Goal: Task Accomplishment & Management: Manage account settings

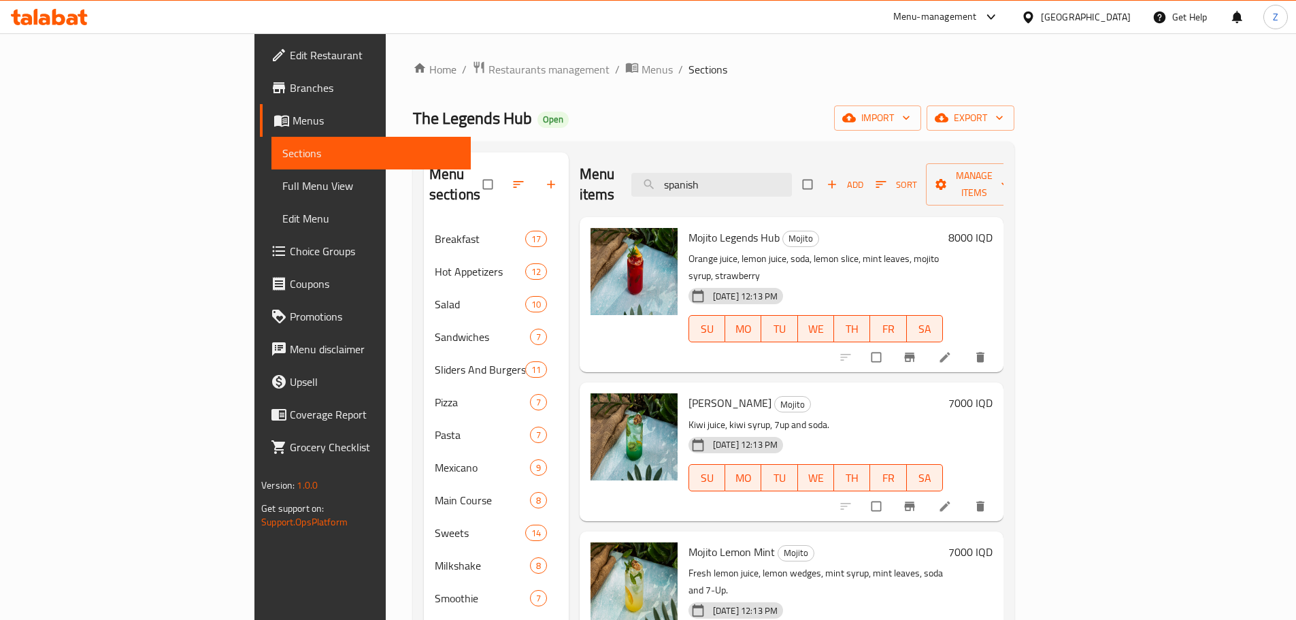
scroll to position [246, 0]
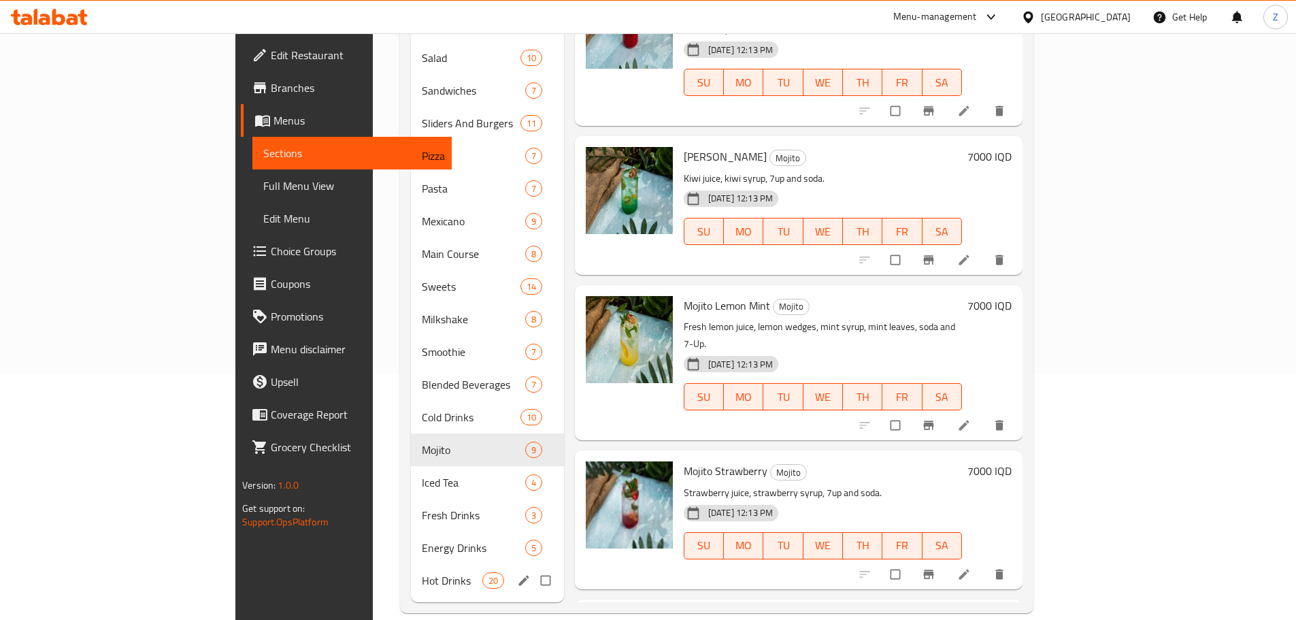
click at [411, 564] on div "Hot Drinks 20" at bounding box center [487, 580] width 153 height 33
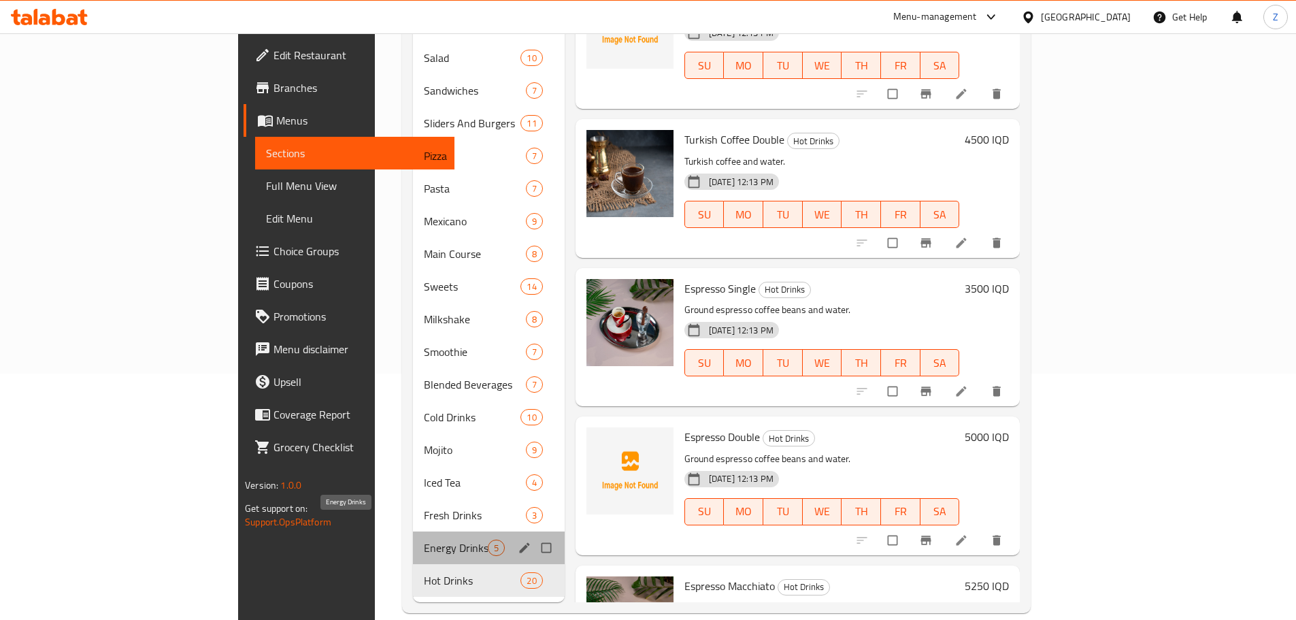
click at [424, 540] on span "Energy Drinks" at bounding box center [456, 548] width 64 height 16
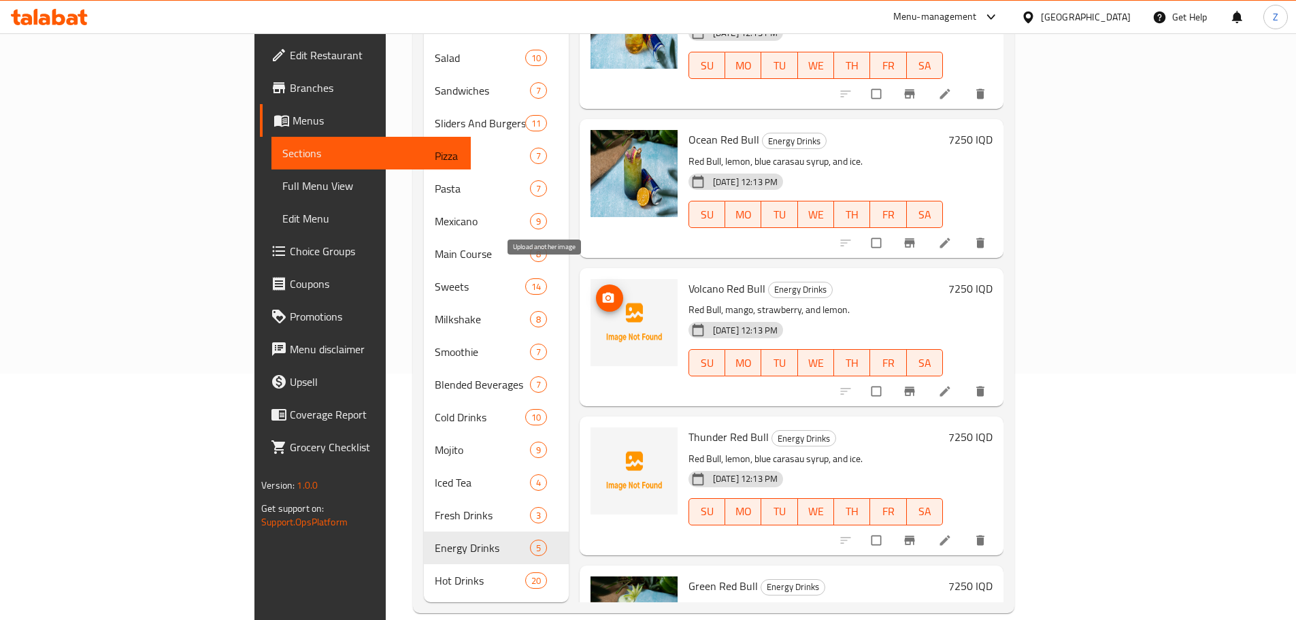
click at [601, 291] on icon "upload picture" at bounding box center [608, 298] width 14 height 14
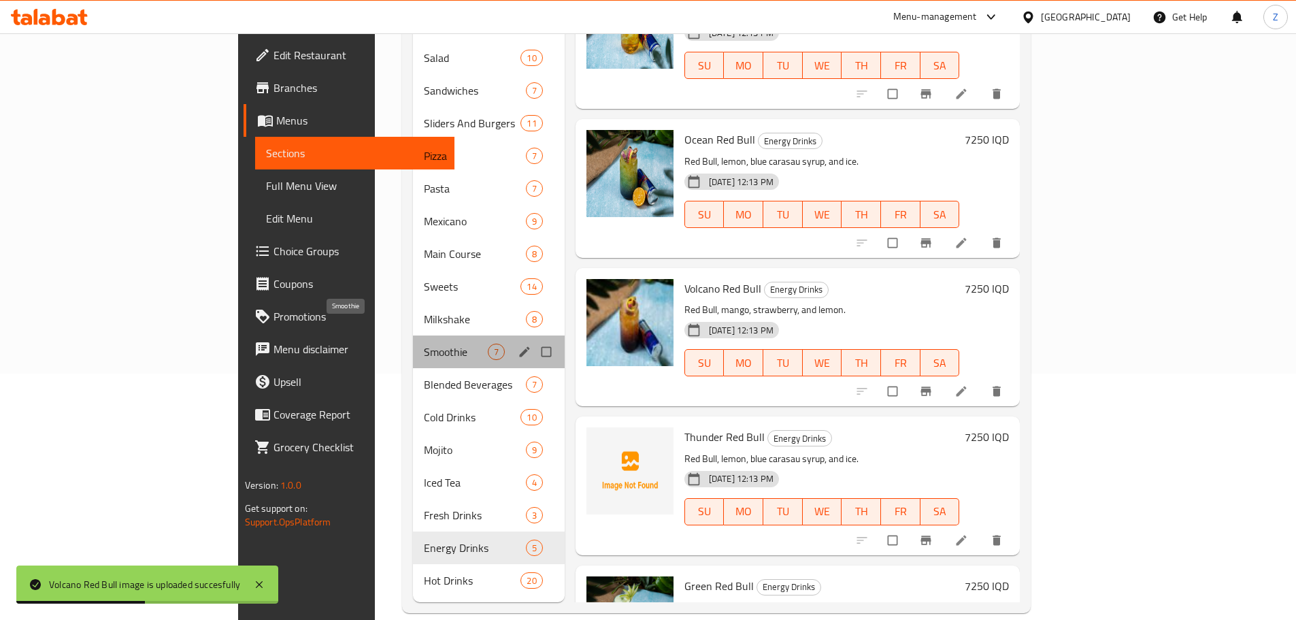
click at [424, 344] on span "Smoothie" at bounding box center [456, 352] width 64 height 16
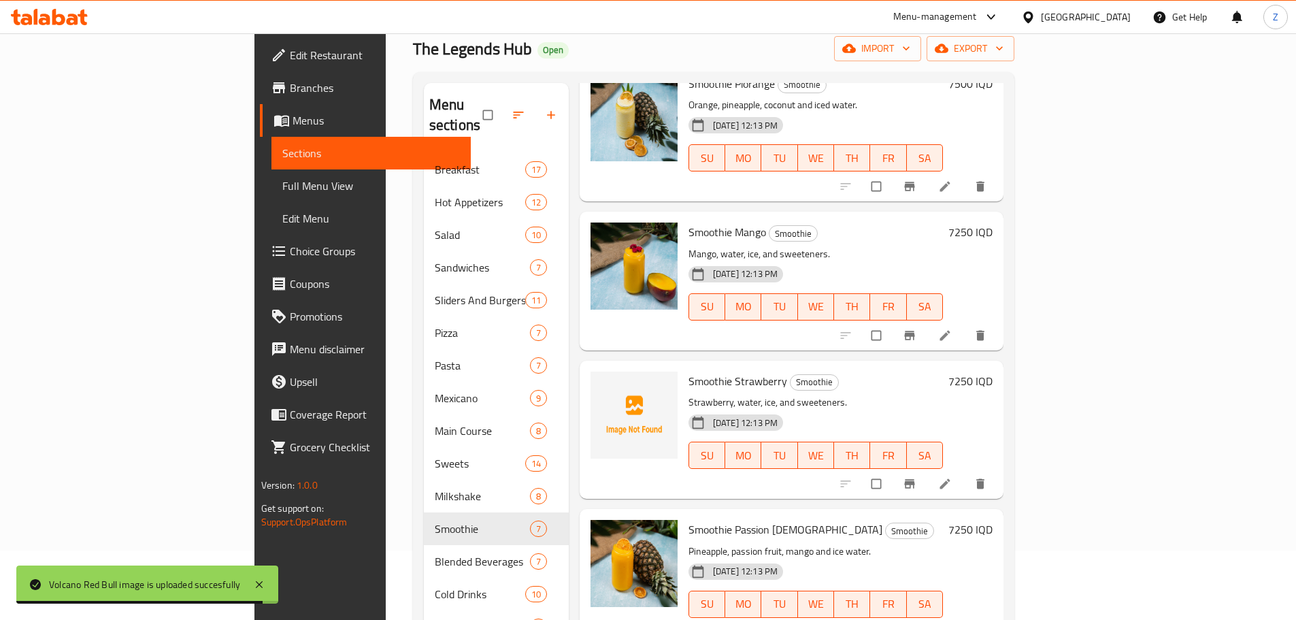
scroll to position [136, 0]
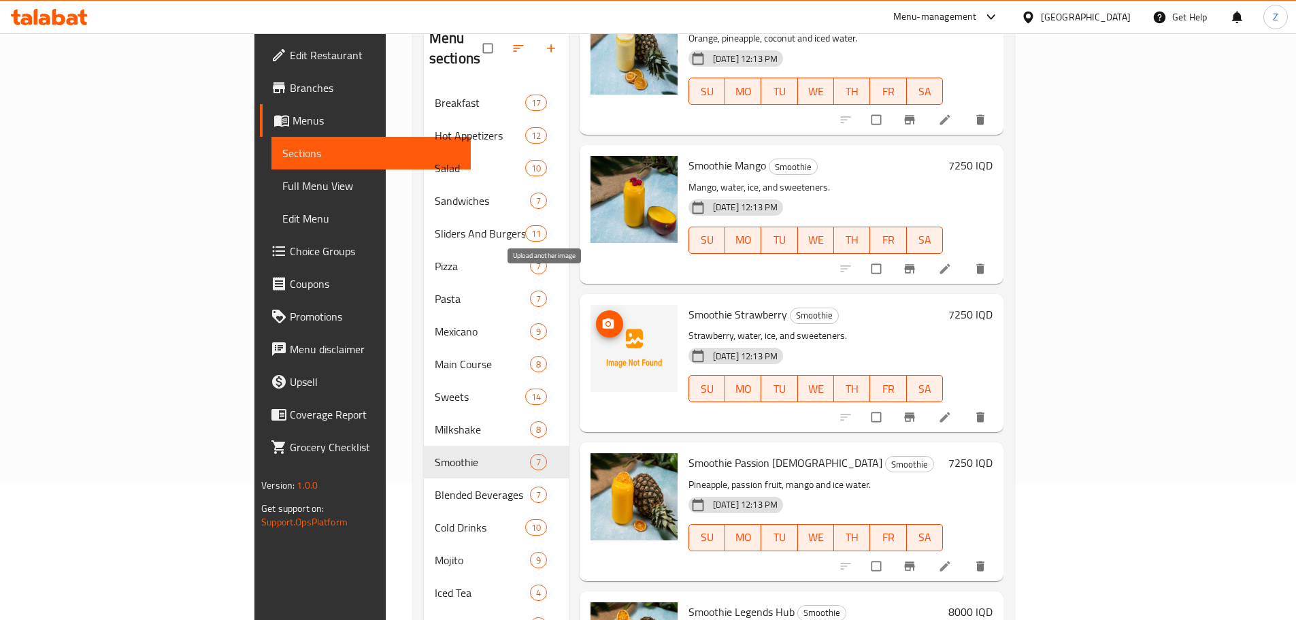
click at [603, 318] on icon "upload picture" at bounding box center [609, 323] width 12 height 10
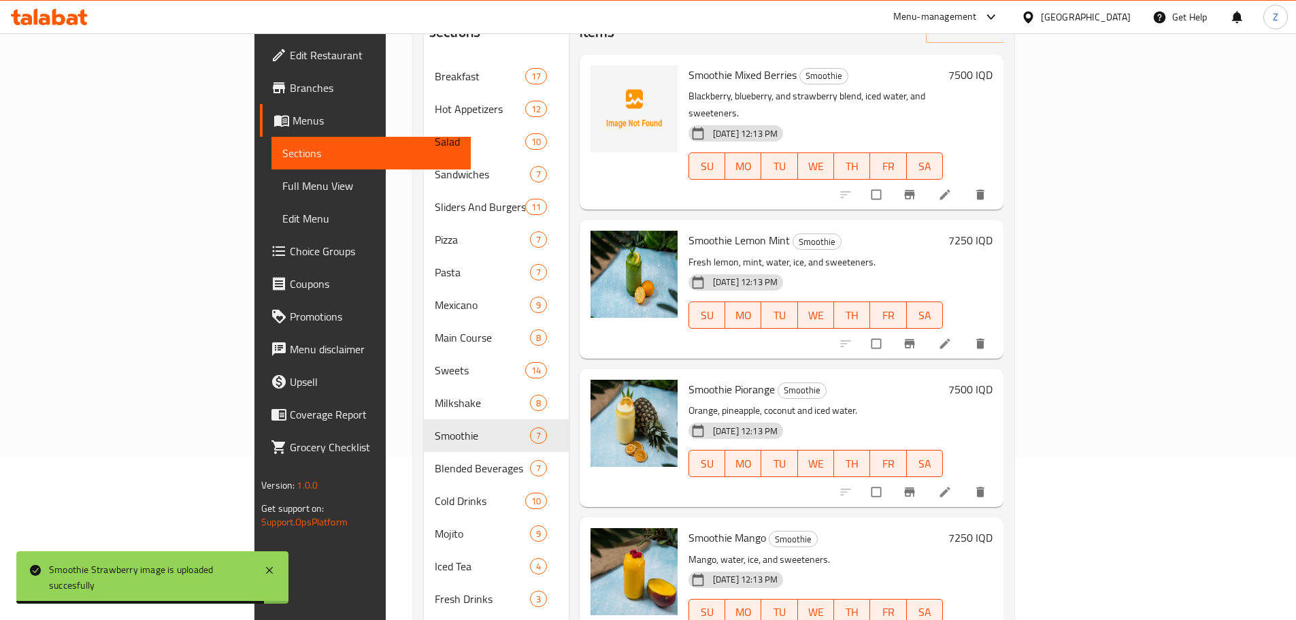
scroll to position [42, 0]
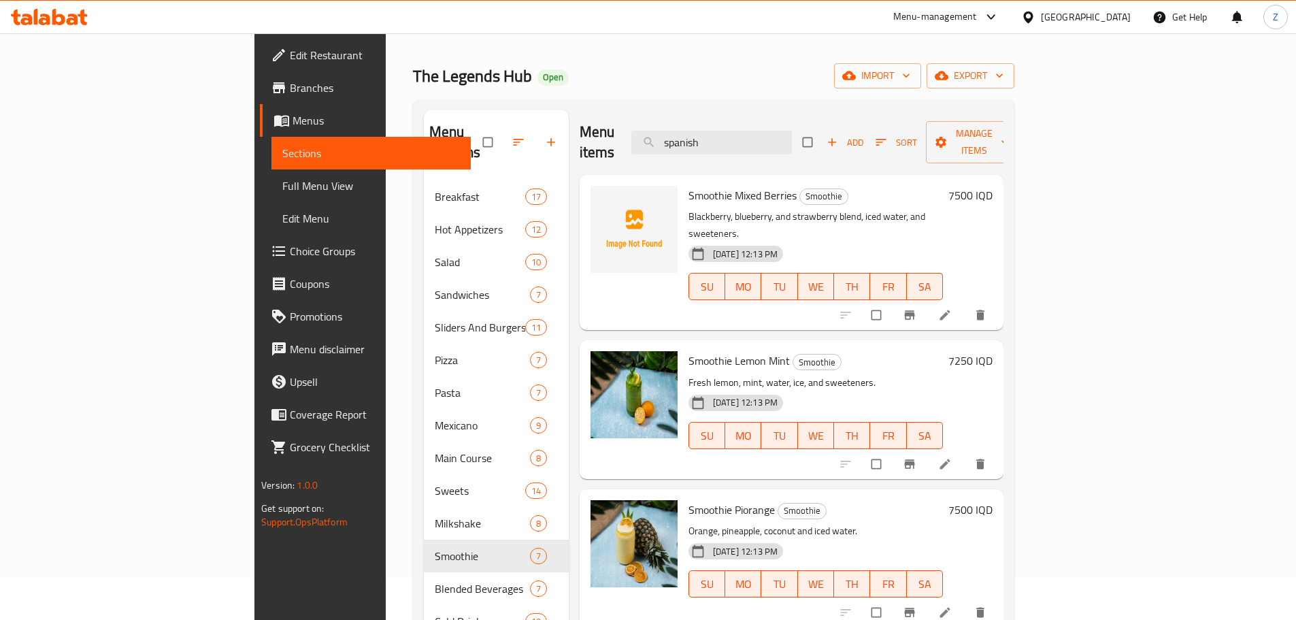
click at [804, 146] on div "Menu items spanish Add Sort Manage items" at bounding box center [792, 142] width 424 height 65
click at [792, 138] on input "spanish" at bounding box center [711, 143] width 161 height 24
click at [792, 137] on input "spanish" at bounding box center [711, 143] width 161 height 24
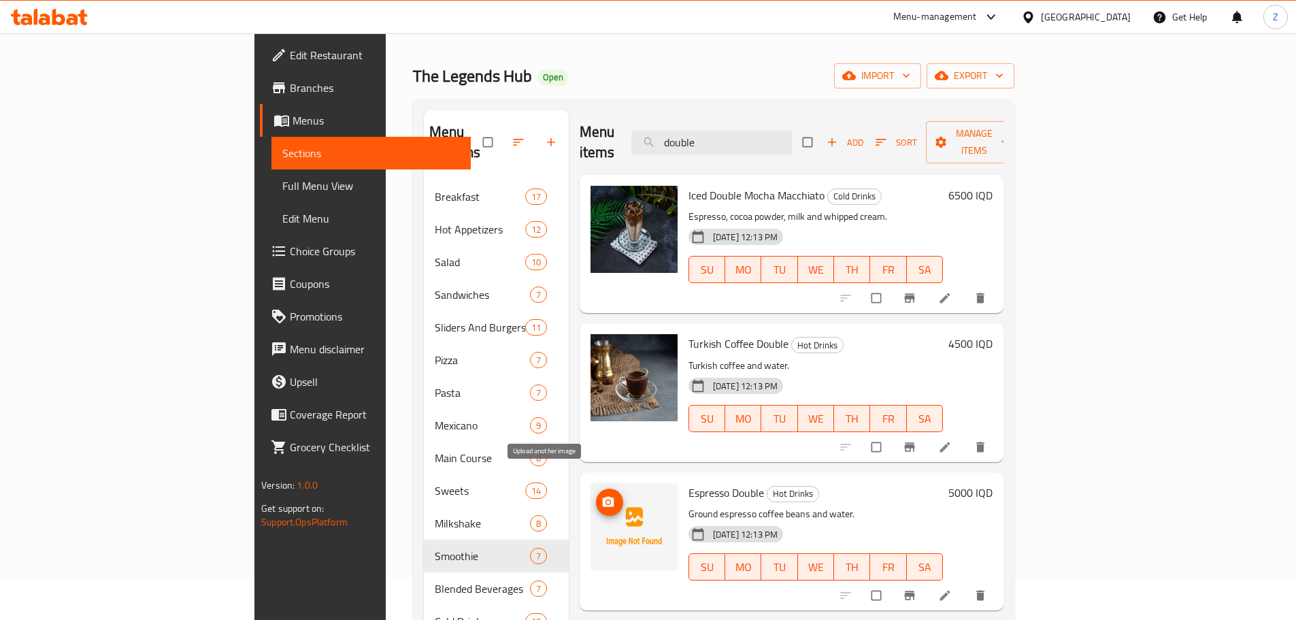
type input "double"
click at [596, 495] on span "upload picture" at bounding box center [609, 502] width 27 height 14
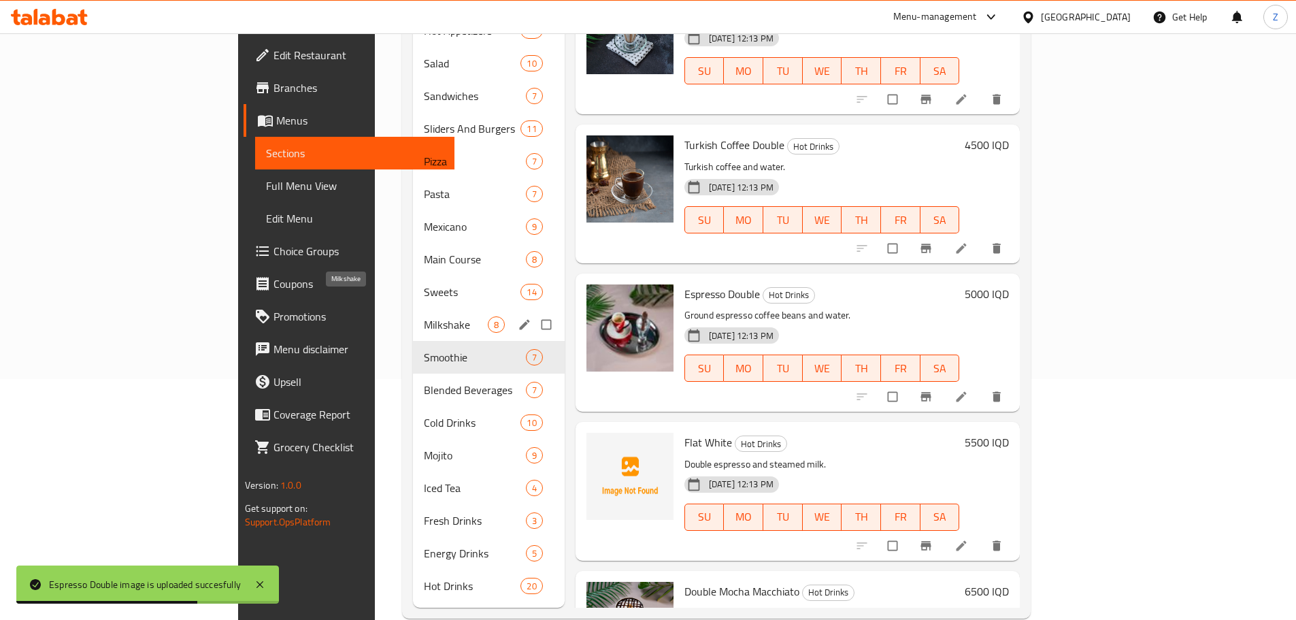
scroll to position [246, 0]
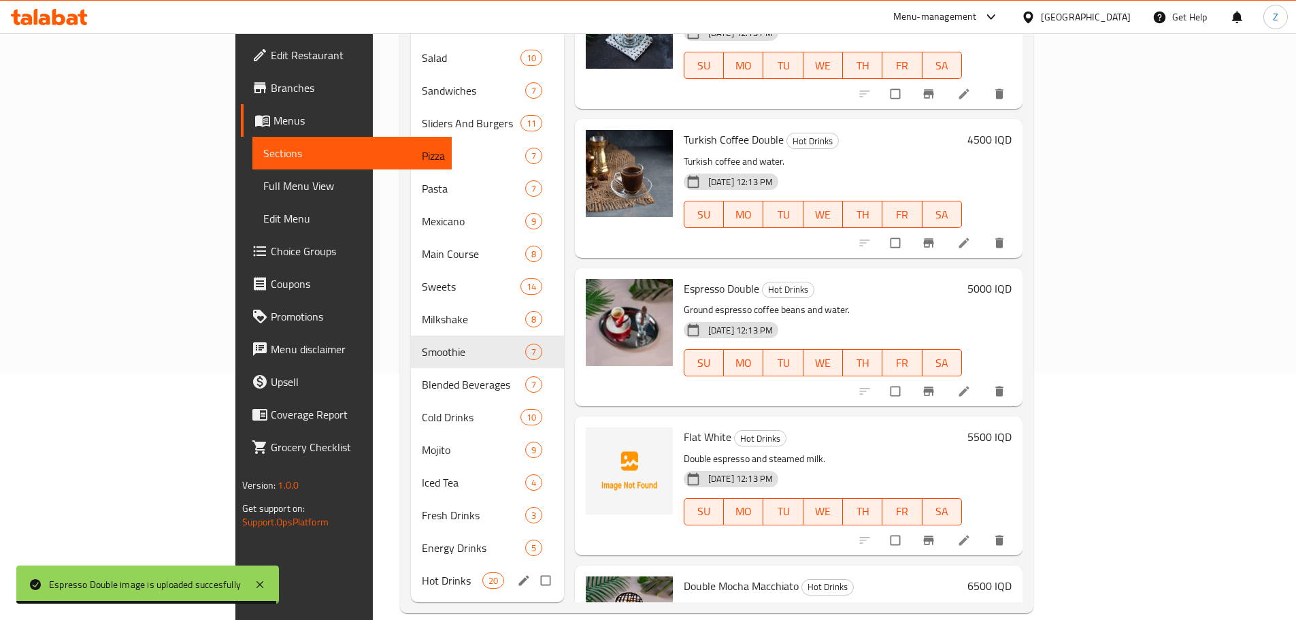
click at [411, 564] on div "Hot Drinks 20" at bounding box center [487, 580] width 153 height 33
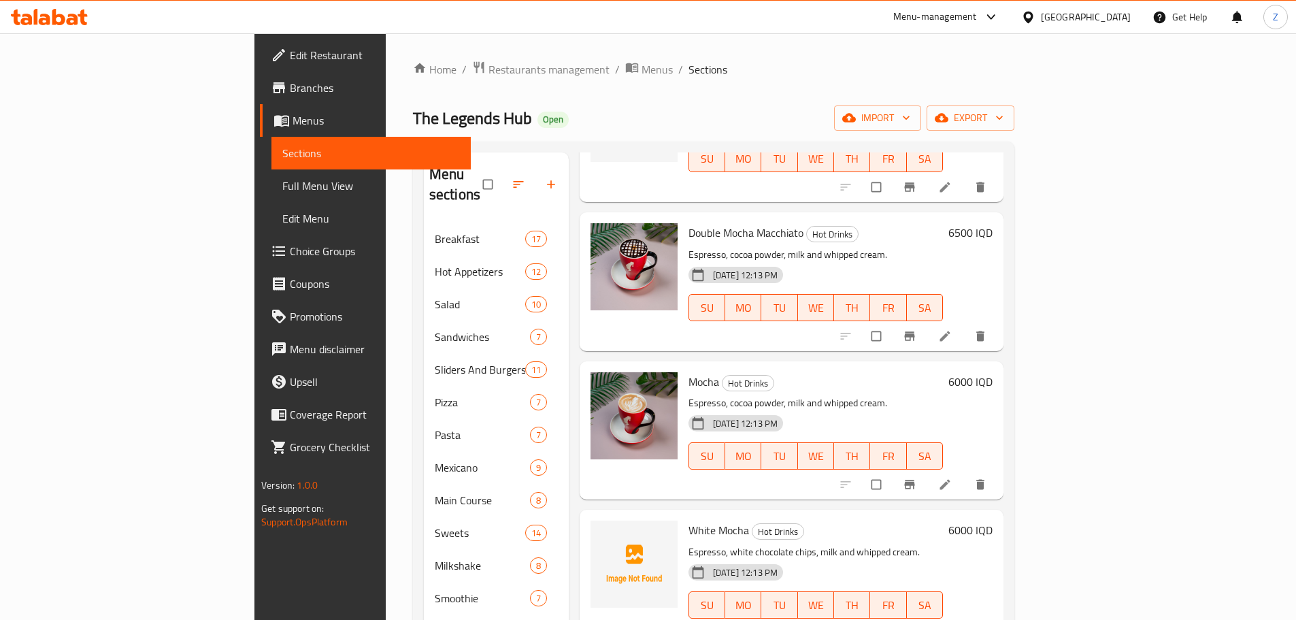
scroll to position [2245, 0]
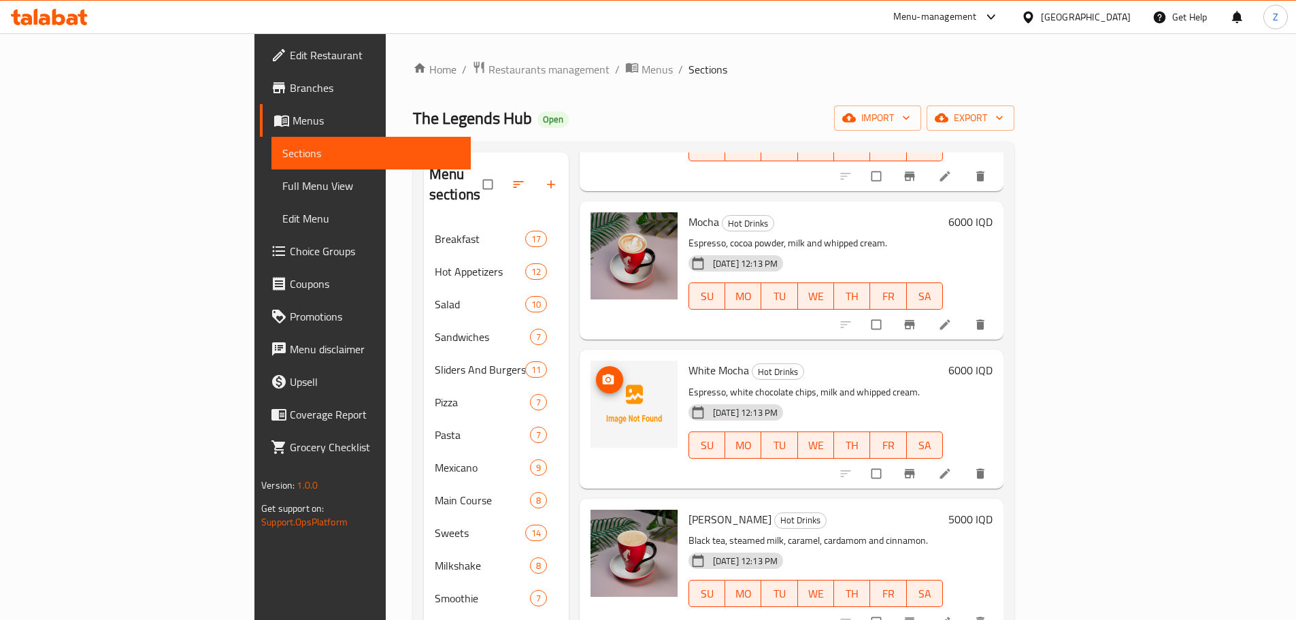
click at [603, 374] on icon "upload picture" at bounding box center [609, 379] width 12 height 10
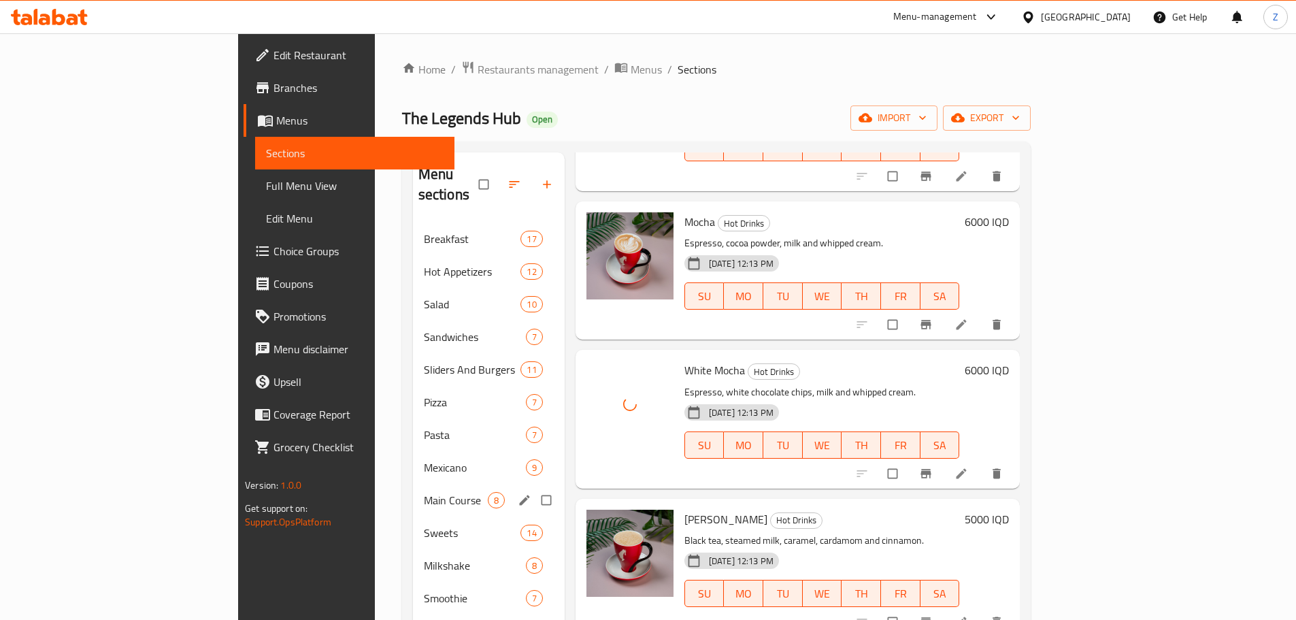
scroll to position [204, 0]
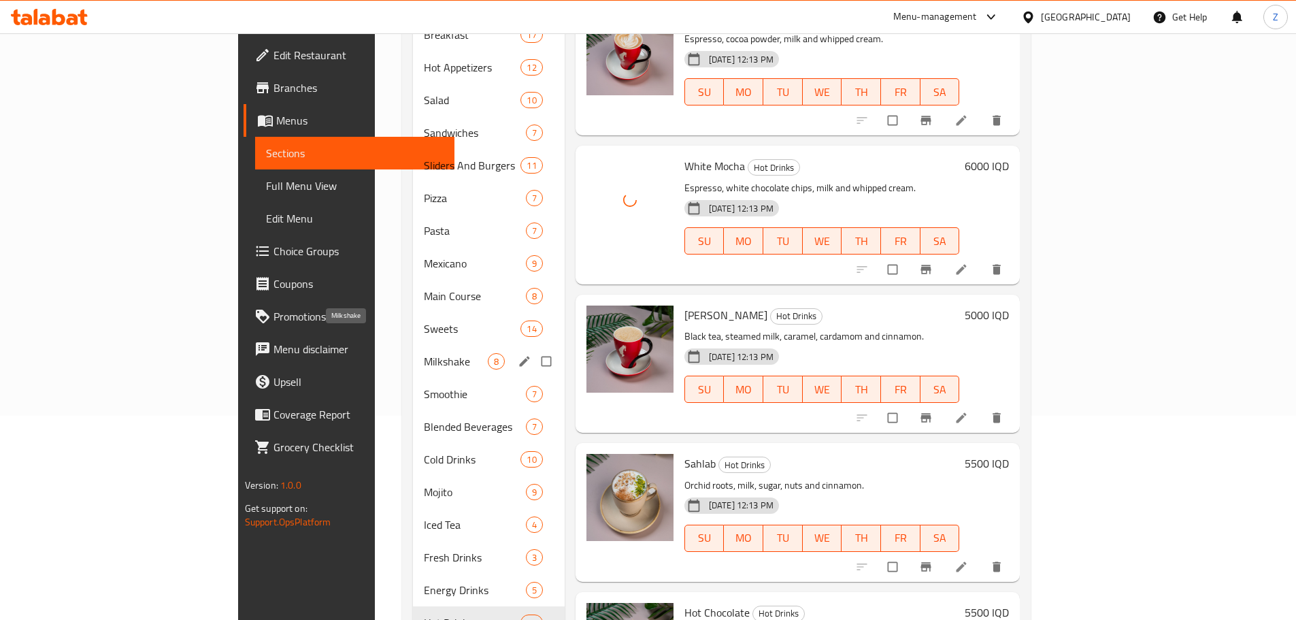
drag, startPoint x: 369, startPoint y: 336, endPoint x: 376, endPoint y: 351, distance: 16.4
click at [424, 353] on span "Milkshake" at bounding box center [456, 361] width 64 height 16
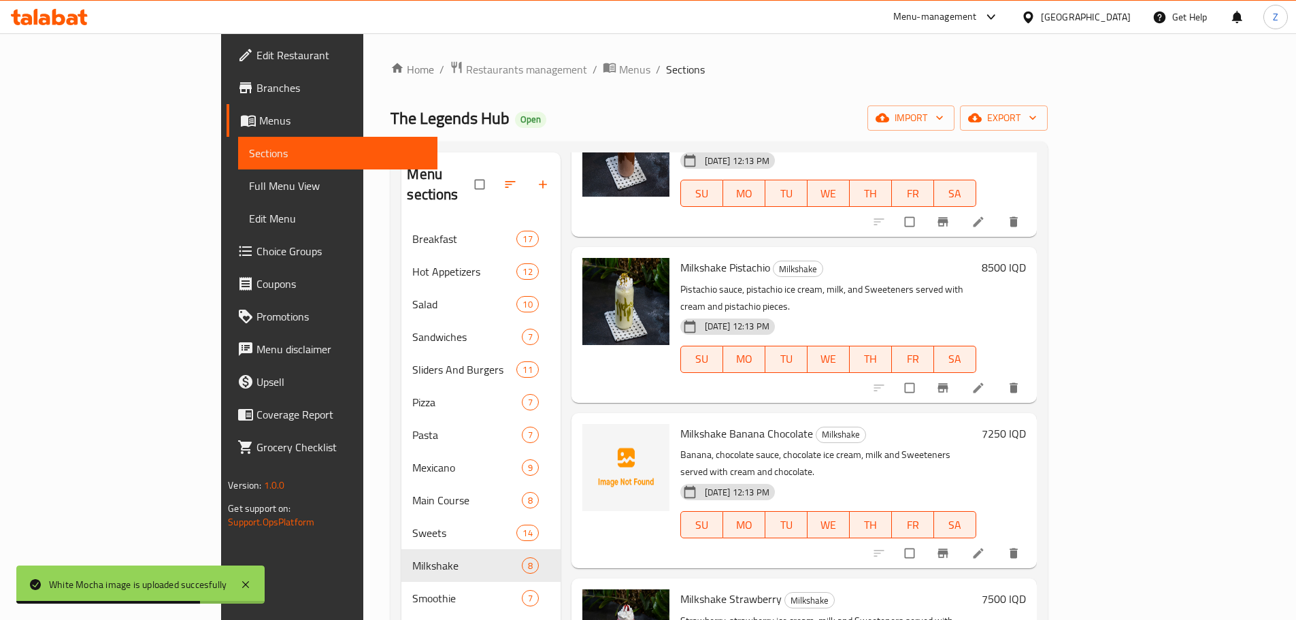
scroll to position [476, 0]
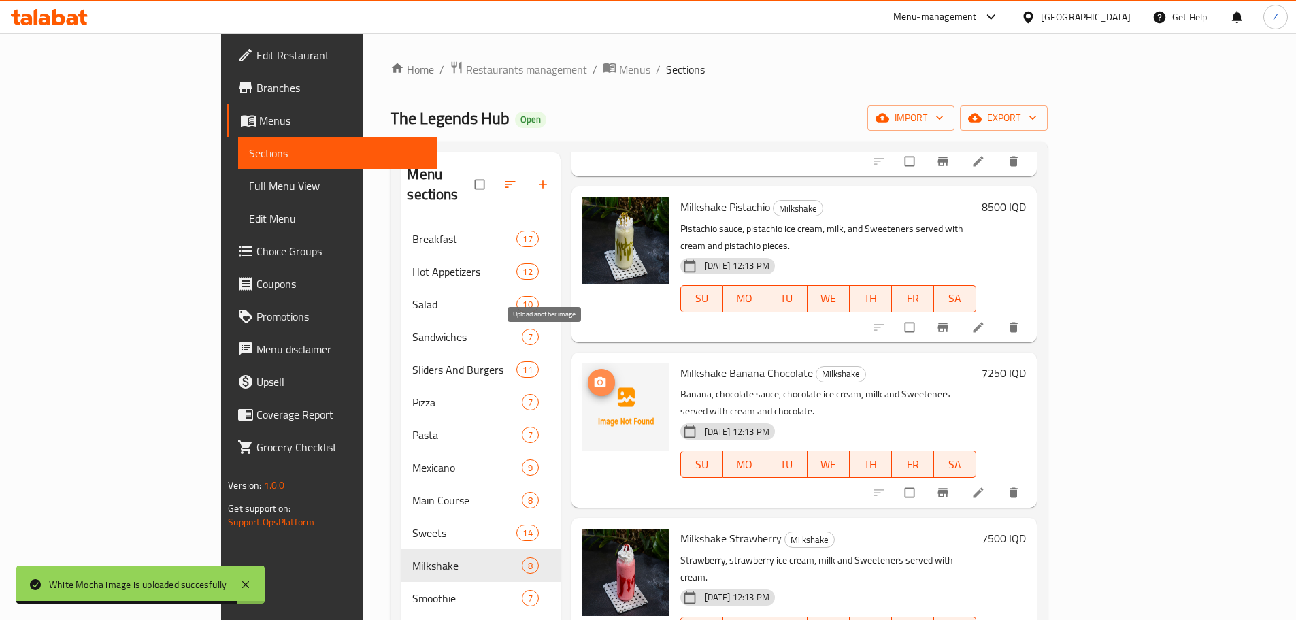
click at [588, 376] on span "upload picture" at bounding box center [601, 383] width 27 height 14
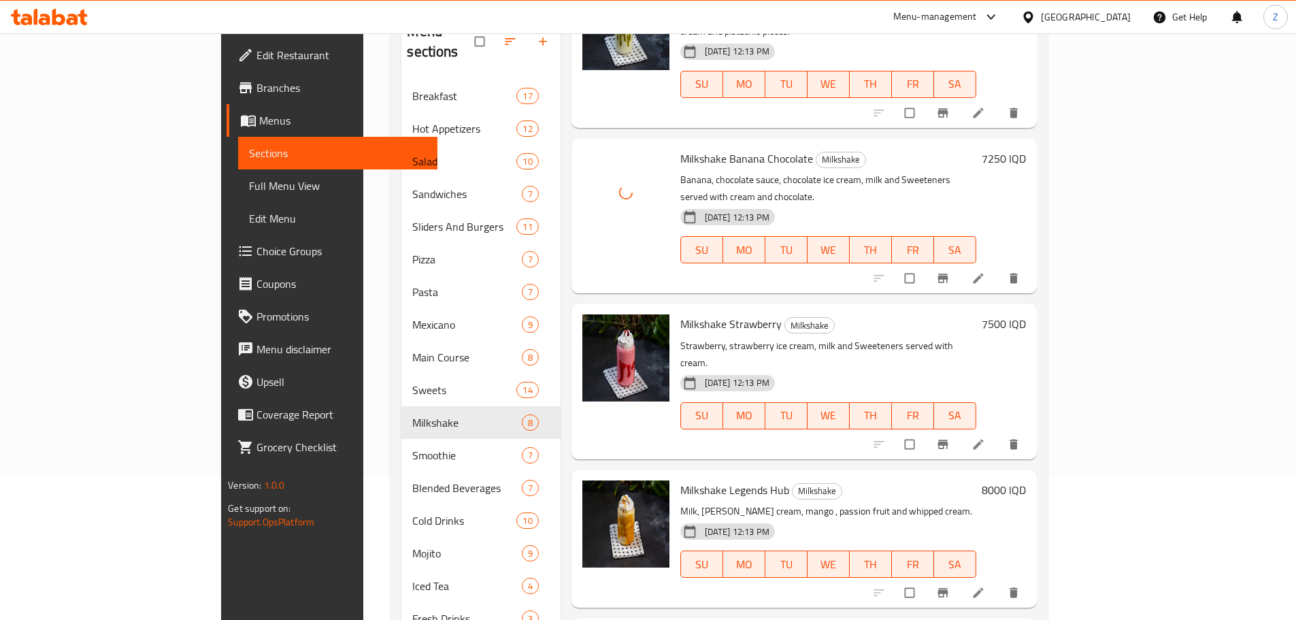
scroll to position [246, 0]
